Goal: Task Accomplishment & Management: Use online tool/utility

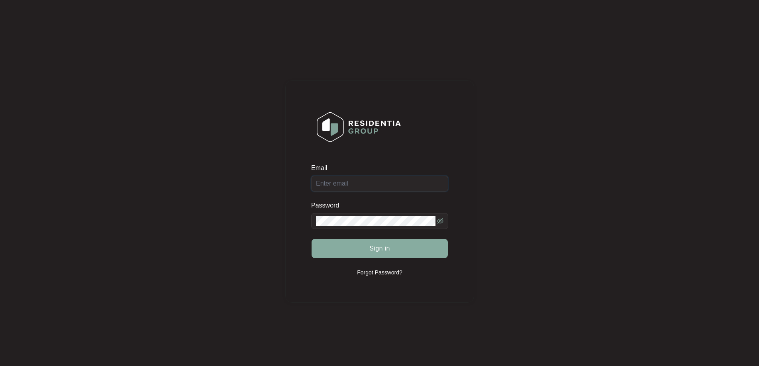
type input "[EMAIL_ADDRESS][DOMAIN_NAME]"
click at [363, 245] on button "Sign in" at bounding box center [380, 248] width 136 height 19
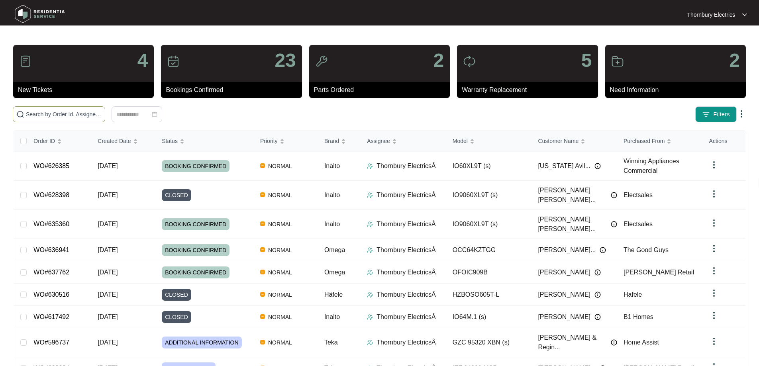
click at [105, 120] on span at bounding box center [59, 114] width 92 height 16
click at [102, 117] on input "text" at bounding box center [64, 114] width 76 height 9
type input "620249"
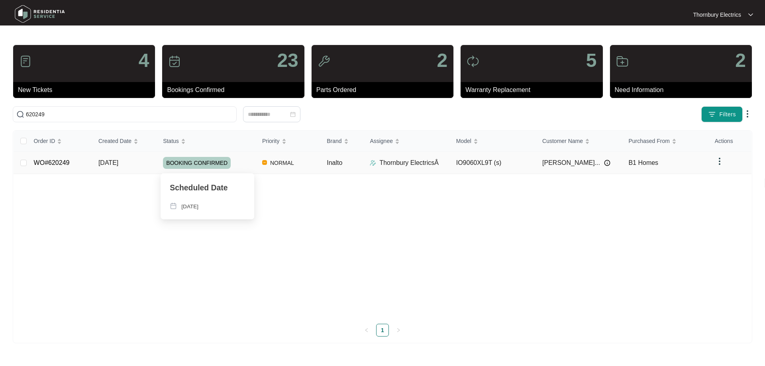
click at [243, 163] on div "BOOKING CONFIRMED" at bounding box center [209, 163] width 93 height 12
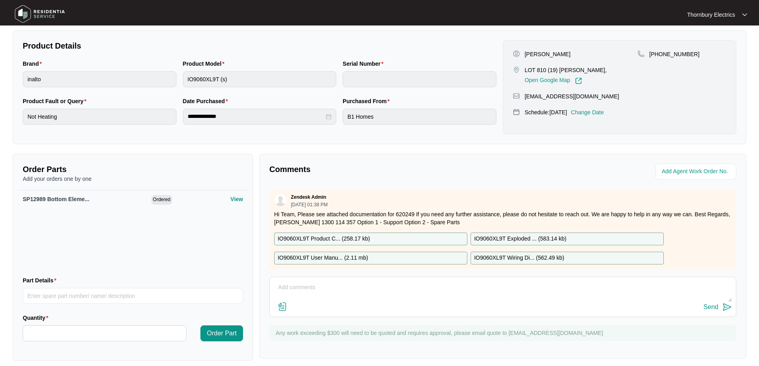
scroll to position [159, 0]
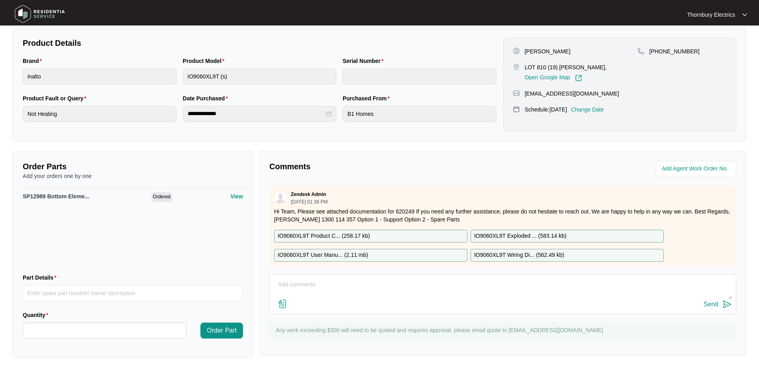
click at [530, 233] on p "IO9060XL9T Exploded ... ( 583.14 kb )" at bounding box center [520, 236] width 92 height 9
click at [74, 298] on input "Part Details" at bounding box center [133, 293] width 220 height 16
type input "SP12980 Knob"
click at [53, 331] on input "Quantity" at bounding box center [104, 330] width 163 height 15
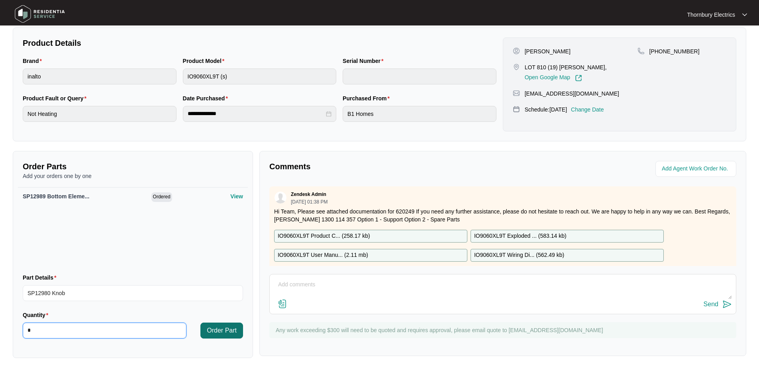
scroll to position [164, 0]
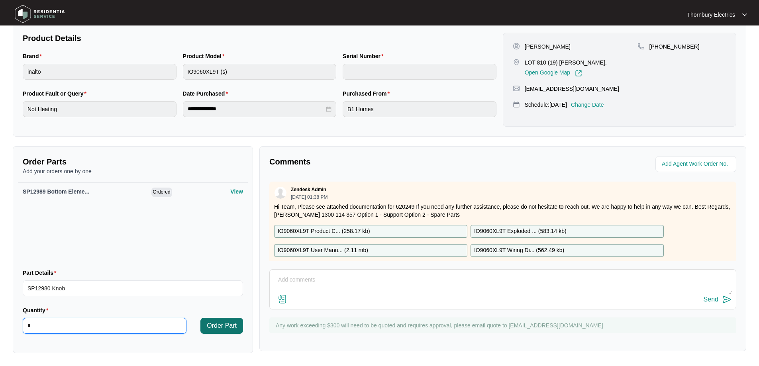
type input "*"
click at [224, 327] on span "Order Part" at bounding box center [222, 326] width 30 height 10
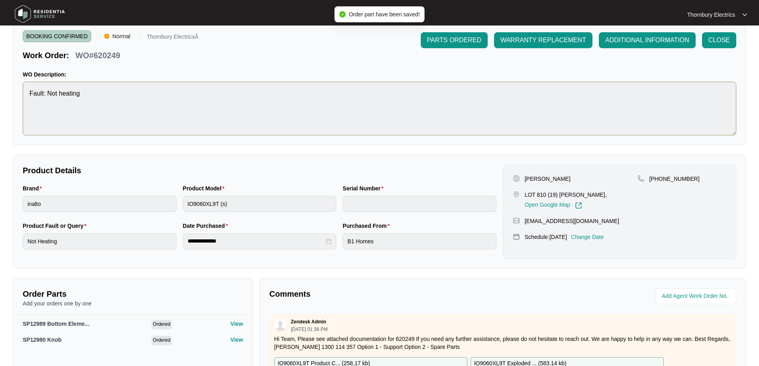
scroll to position [0, 0]
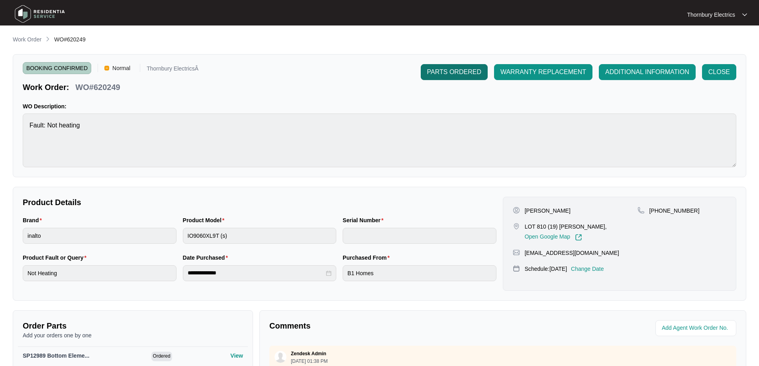
click at [463, 73] on span "PARTS ORDERED" at bounding box center [454, 72] width 54 height 10
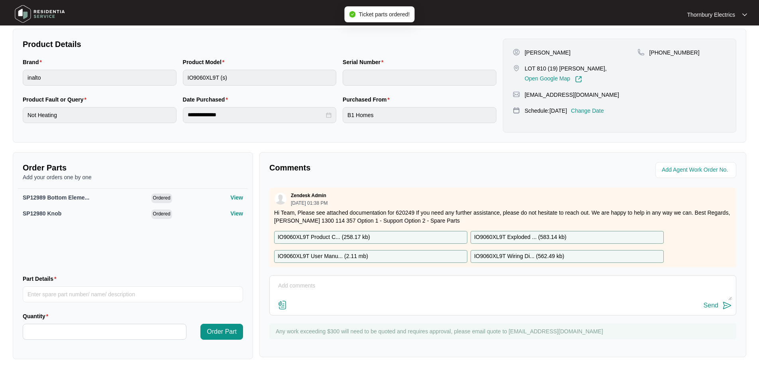
scroll to position [159, 0]
click at [310, 287] on textarea at bounding box center [503, 289] width 458 height 21
paste textarea "SP12980"
click at [314, 286] on textarea "[DATE]" at bounding box center [503, 289] width 458 height 21
paste textarea "Returned and replaced bottom element on Inalto undermount oven. Burnt in elemen…"
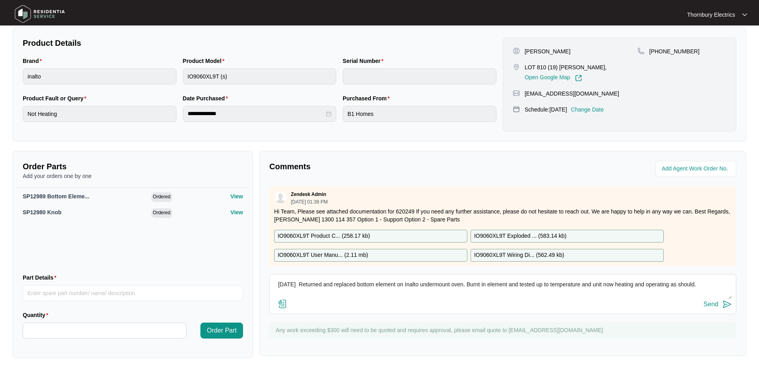
scroll to position [24, 0]
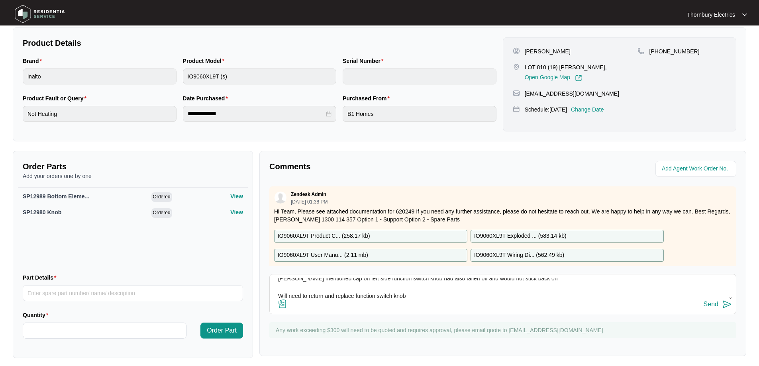
type textarea "[DATE] Returned and replaced bottom element on Inalto undermount oven. Burnt in…"
click at [712, 307] on div "Send" at bounding box center [711, 304] width 15 height 7
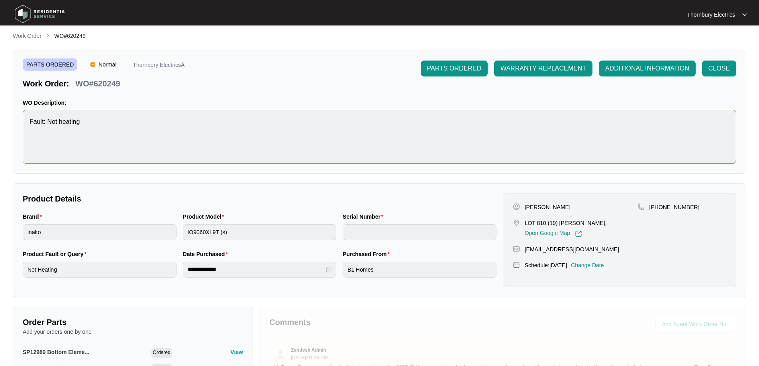
scroll to position [0, 0]
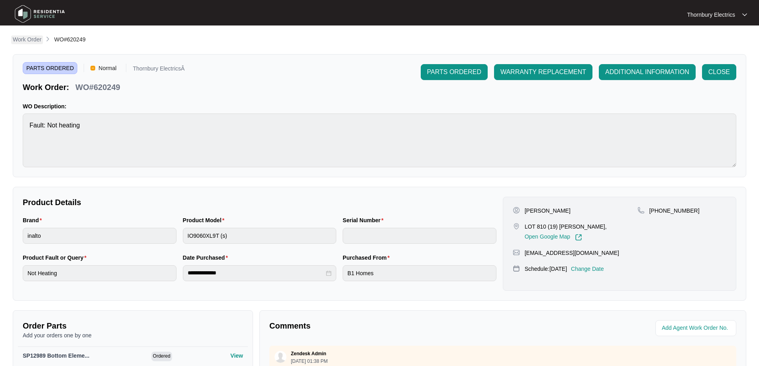
click at [25, 37] on p "Work Order" at bounding box center [27, 39] width 29 height 8
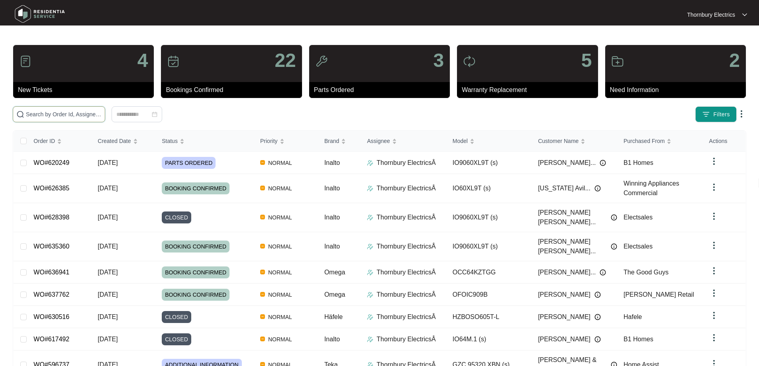
click at [79, 113] on input "text" at bounding box center [64, 114] width 76 height 9
type input "630035"
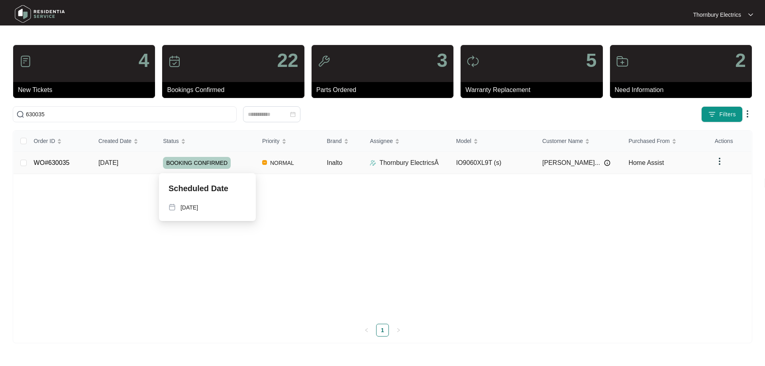
click at [241, 163] on div "BOOKING CONFIRMED" at bounding box center [209, 163] width 93 height 12
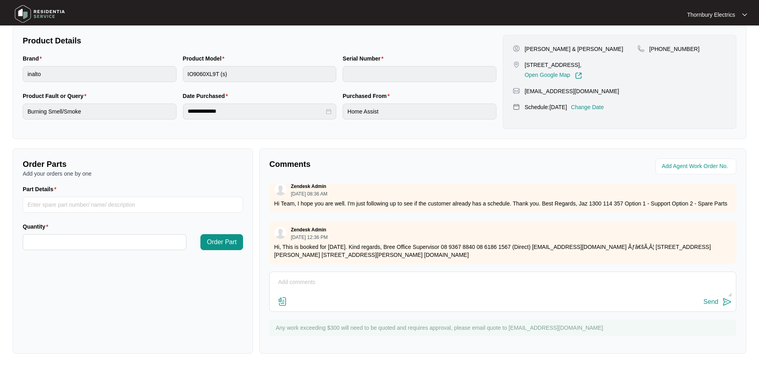
scroll to position [163, 0]
click at [288, 278] on textarea at bounding box center [503, 286] width 458 height 21
paste textarea "Good Morning, We attended this job [DATE] and it required a terminal block whic…"
type textarea "Good Morning, We attended this job [DATE] and it required a terminal block whic…"
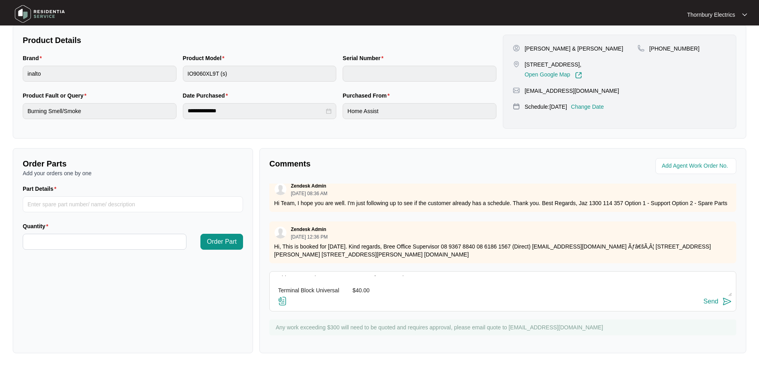
click at [710, 300] on div "Send" at bounding box center [711, 301] width 15 height 7
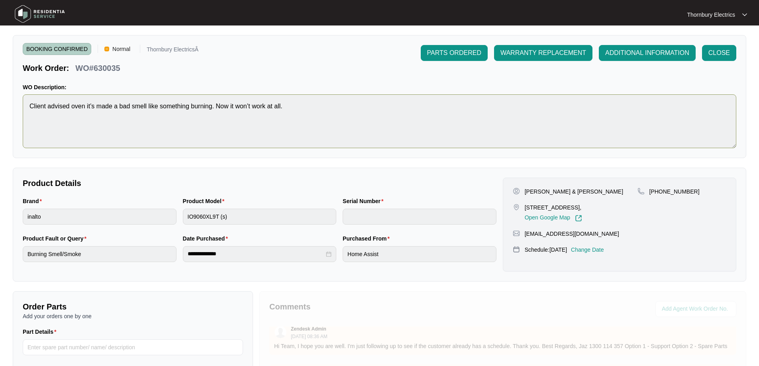
scroll to position [0, 0]
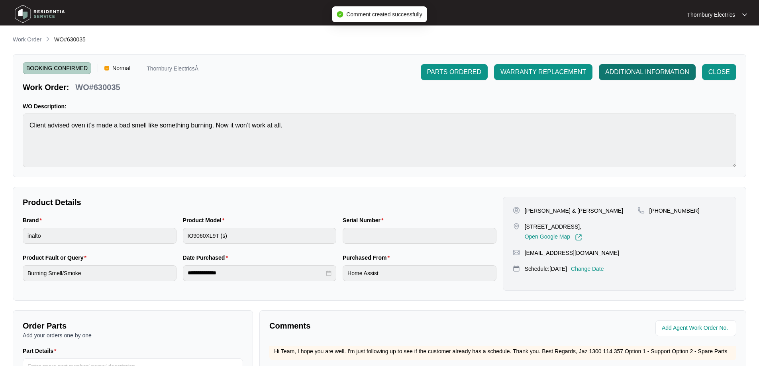
click at [649, 74] on span "ADDITIONAL INFORMATION" at bounding box center [647, 72] width 84 height 10
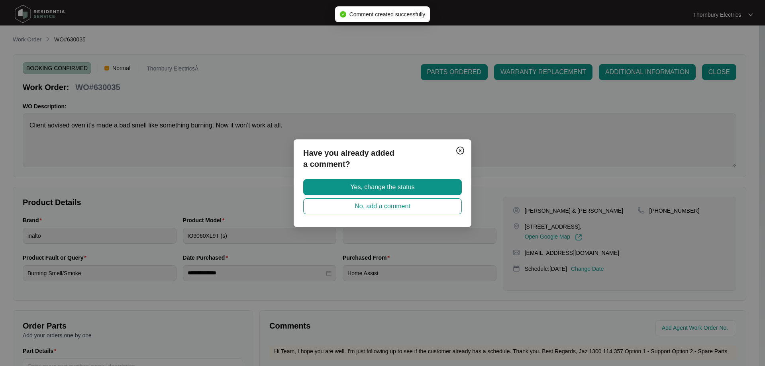
click at [379, 182] on span "Yes, change the status" at bounding box center [382, 187] width 64 height 10
